Goal: Information Seeking & Learning: Learn about a topic

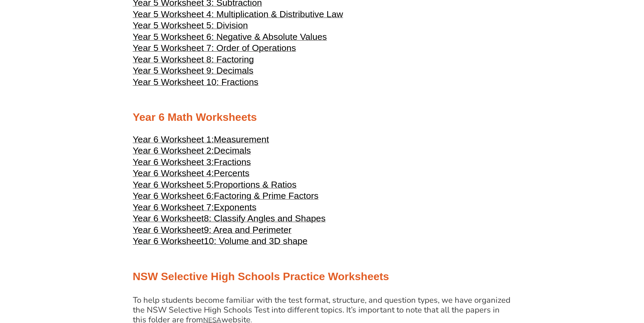
click at [248, 207] on span "Exponents" at bounding box center [235, 207] width 43 height 10
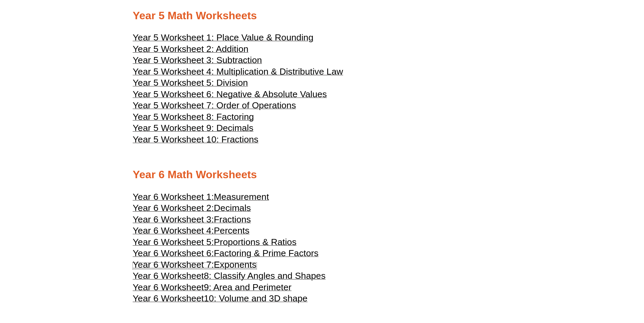
scroll to position [1079, 0]
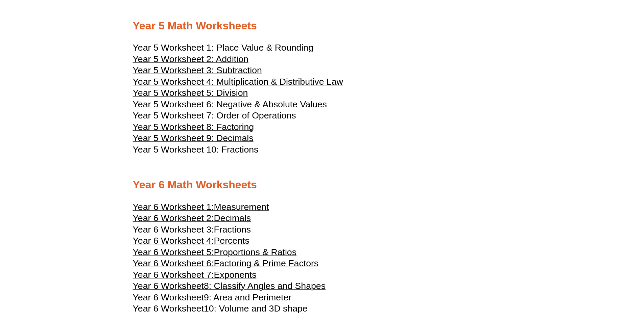
click at [263, 203] on span "Measurement" at bounding box center [241, 207] width 55 height 10
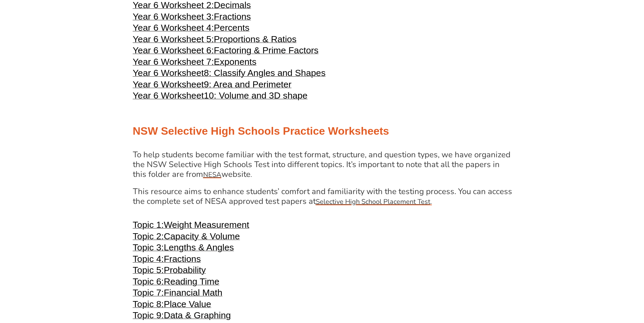
scroll to position [1383, 0]
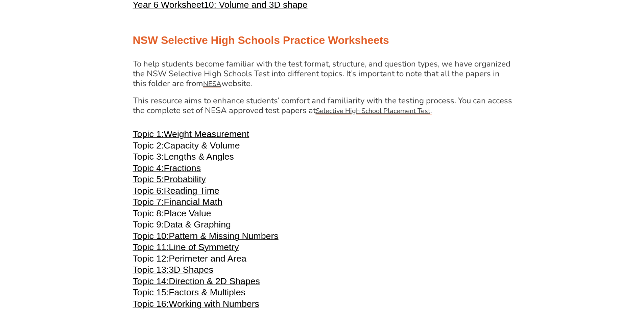
click at [196, 266] on span "3D Shapes" at bounding box center [191, 270] width 45 height 10
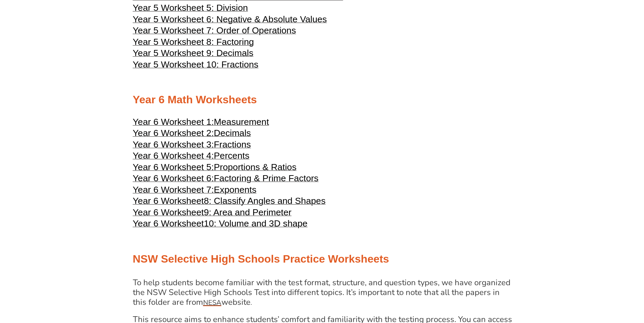
scroll to position [1147, 0]
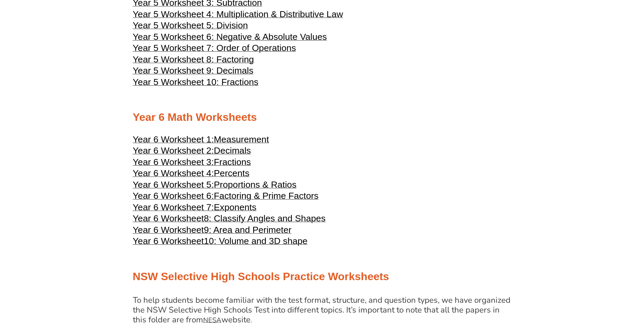
click at [237, 151] on span "Decimals" at bounding box center [232, 151] width 37 height 10
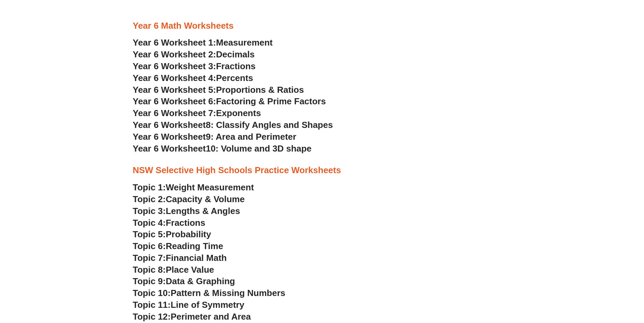
scroll to position [1351, 0]
click at [247, 42] on span "Measurement" at bounding box center [244, 43] width 57 height 10
